Goal: Task Accomplishment & Management: Use online tool/utility

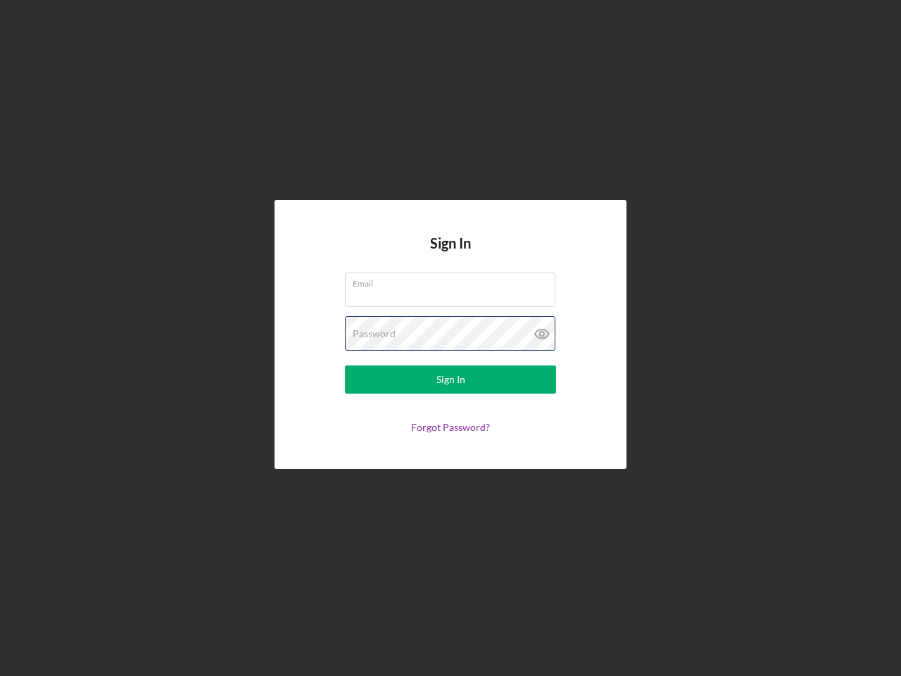
click at [451, 338] on div "Password" at bounding box center [450, 333] width 211 height 35
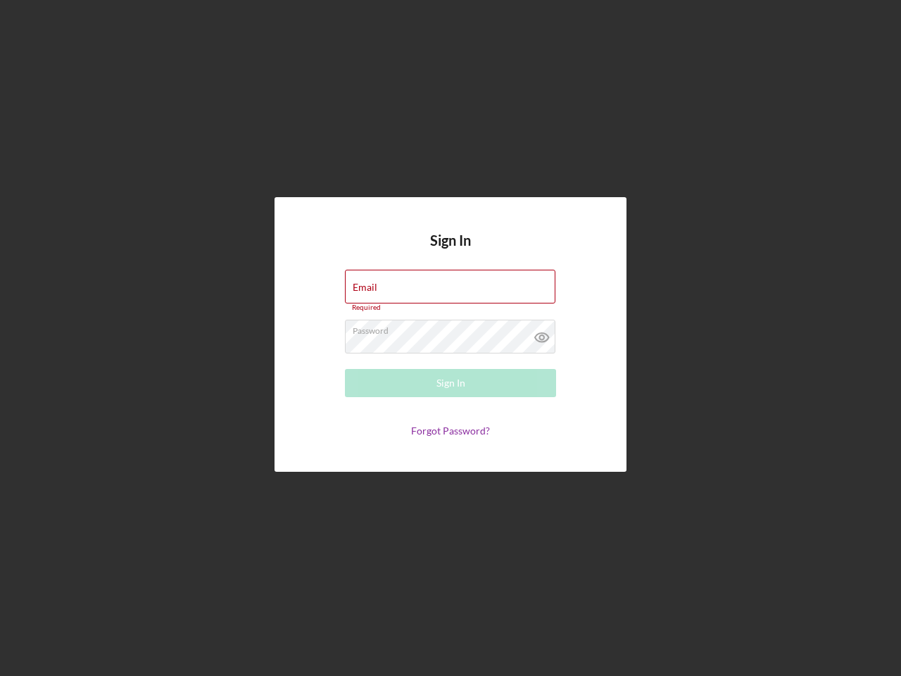
click at [542, 334] on icon at bounding box center [542, 337] width 35 height 35
